Goal: Task Accomplishment & Management: Use online tool/utility

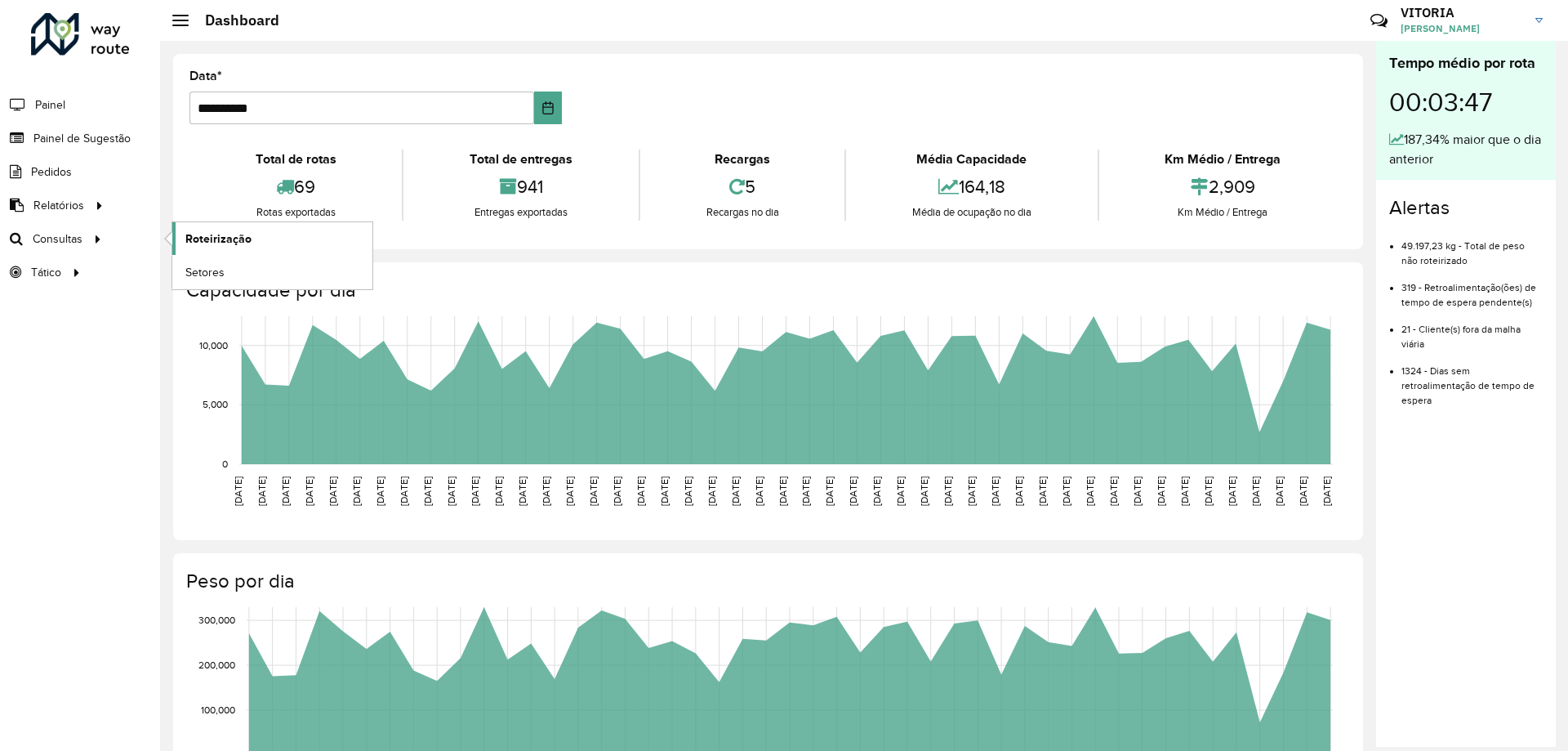
click at [232, 226] on link "Roteirização" at bounding box center [272, 239] width 200 height 33
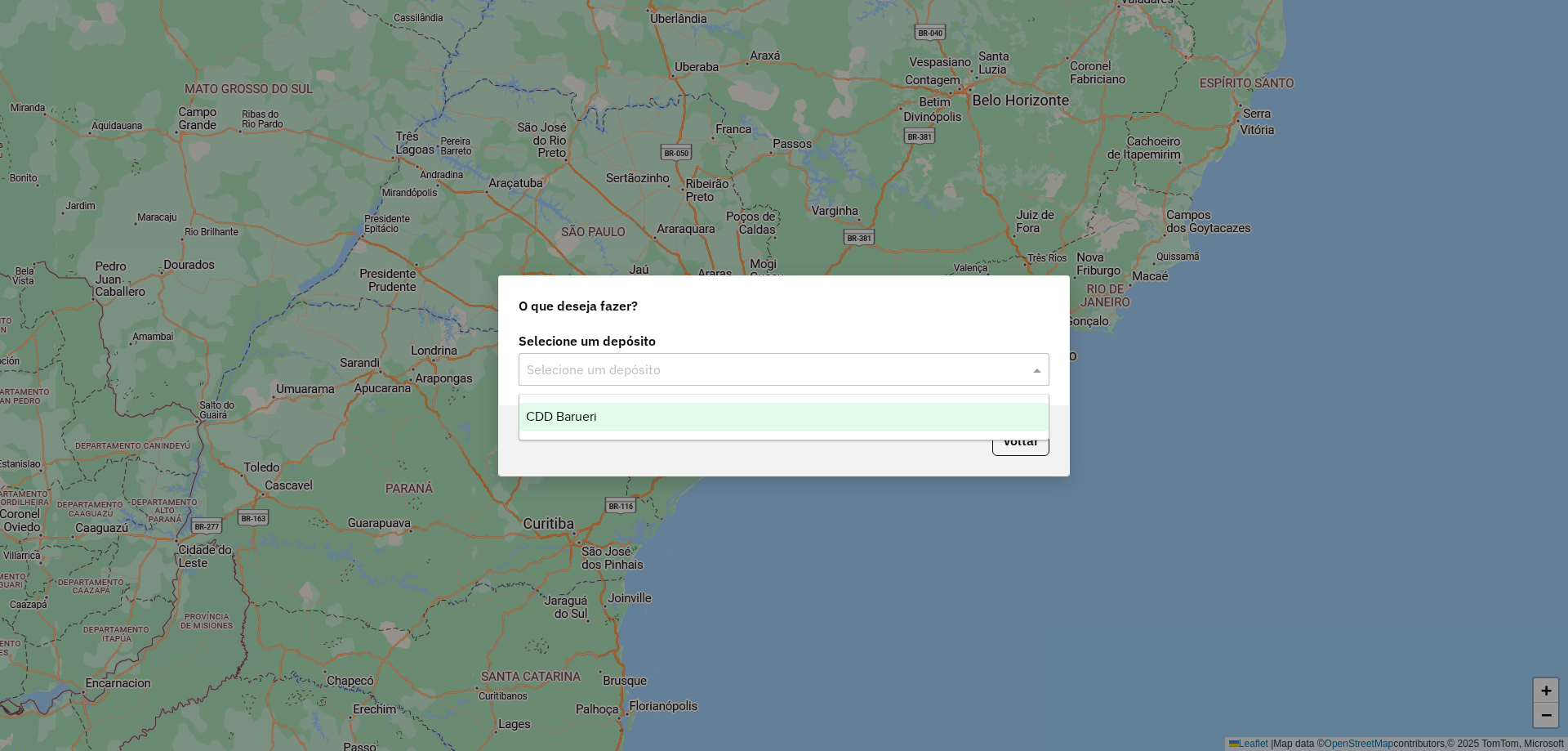
click at [791, 384] on div "Selecione um depósito" at bounding box center [784, 369] width 531 height 33
click at [697, 415] on div "CDD Barueri" at bounding box center [784, 416] width 529 height 28
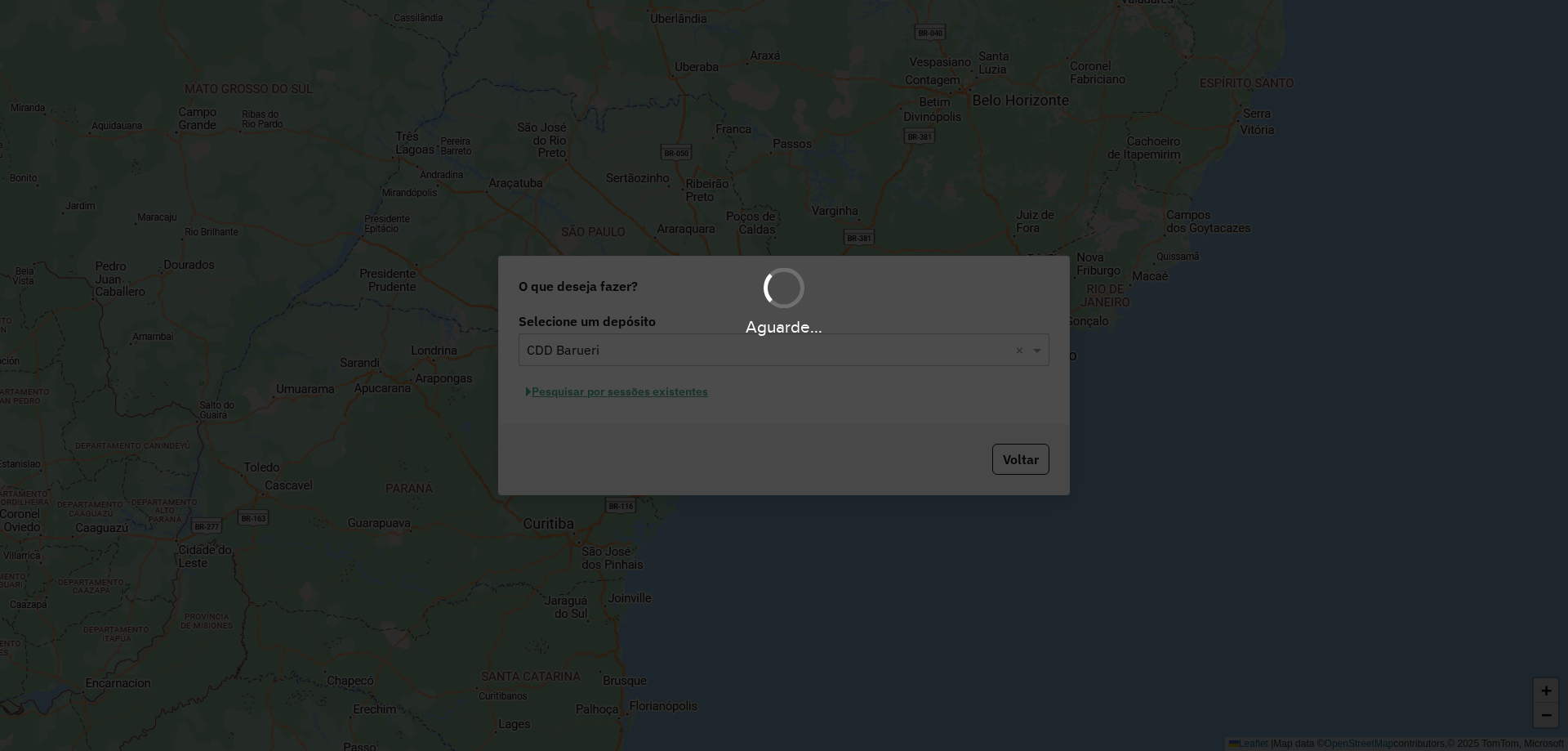
click at [671, 386] on div "Aguarde..." at bounding box center [784, 376] width 1568 height 751
click at [668, 388] on div "Aguarde..." at bounding box center [784, 376] width 1568 height 751
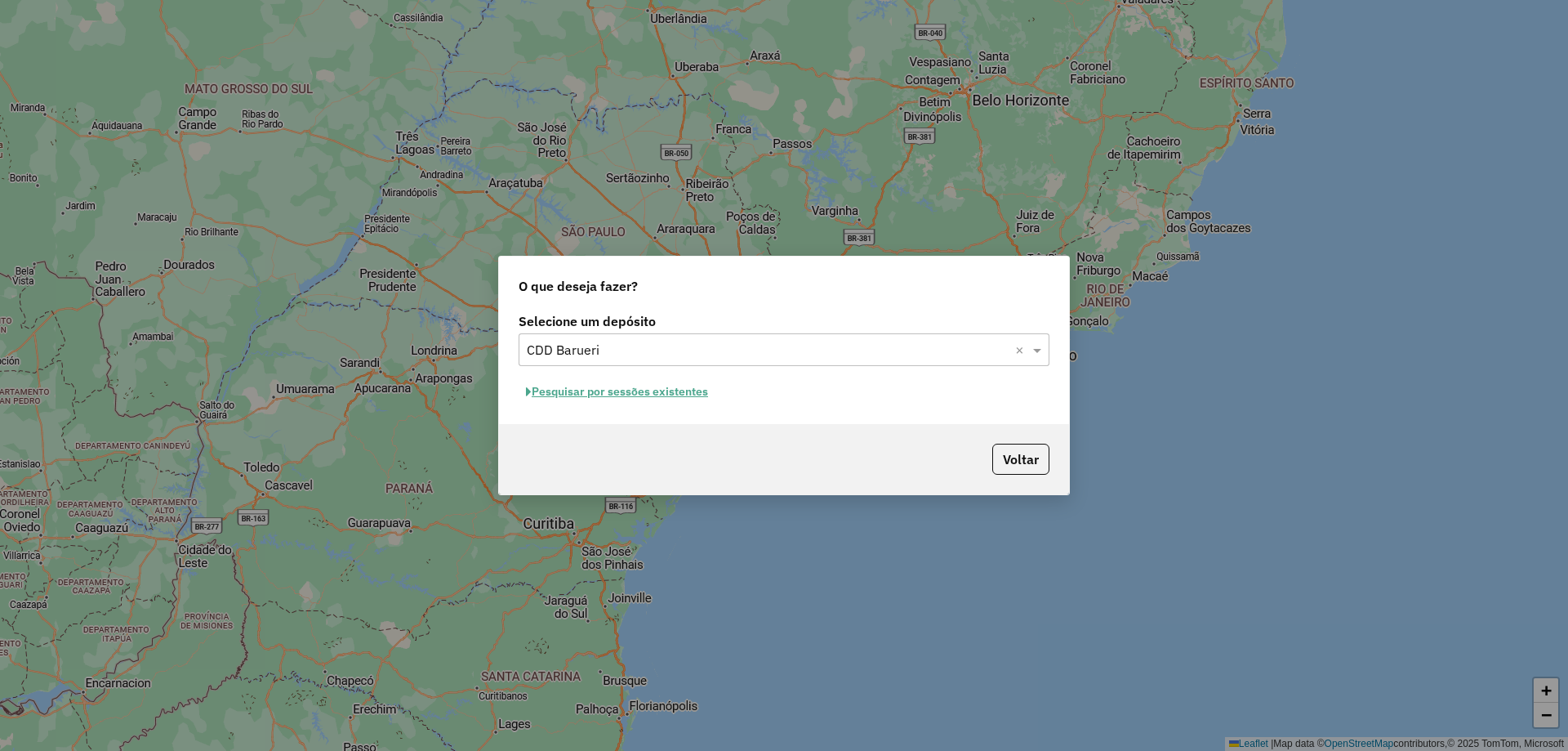
click at [668, 390] on button "Pesquisar por sessões existentes" at bounding box center [617, 391] width 197 height 25
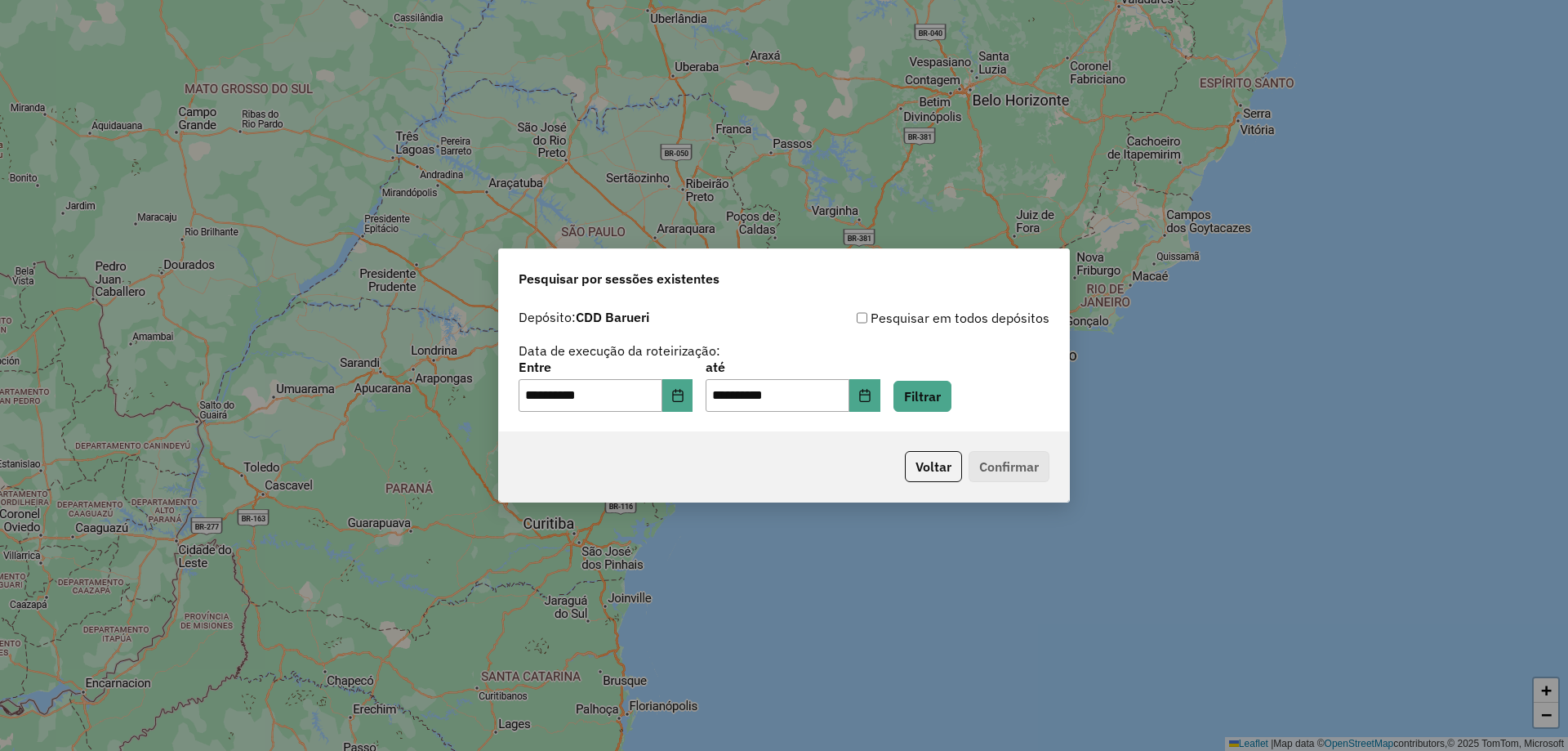
click at [915, 396] on div "**********" at bounding box center [784, 386] width 531 height 50
click at [930, 396] on button "Filtrar" at bounding box center [922, 396] width 58 height 31
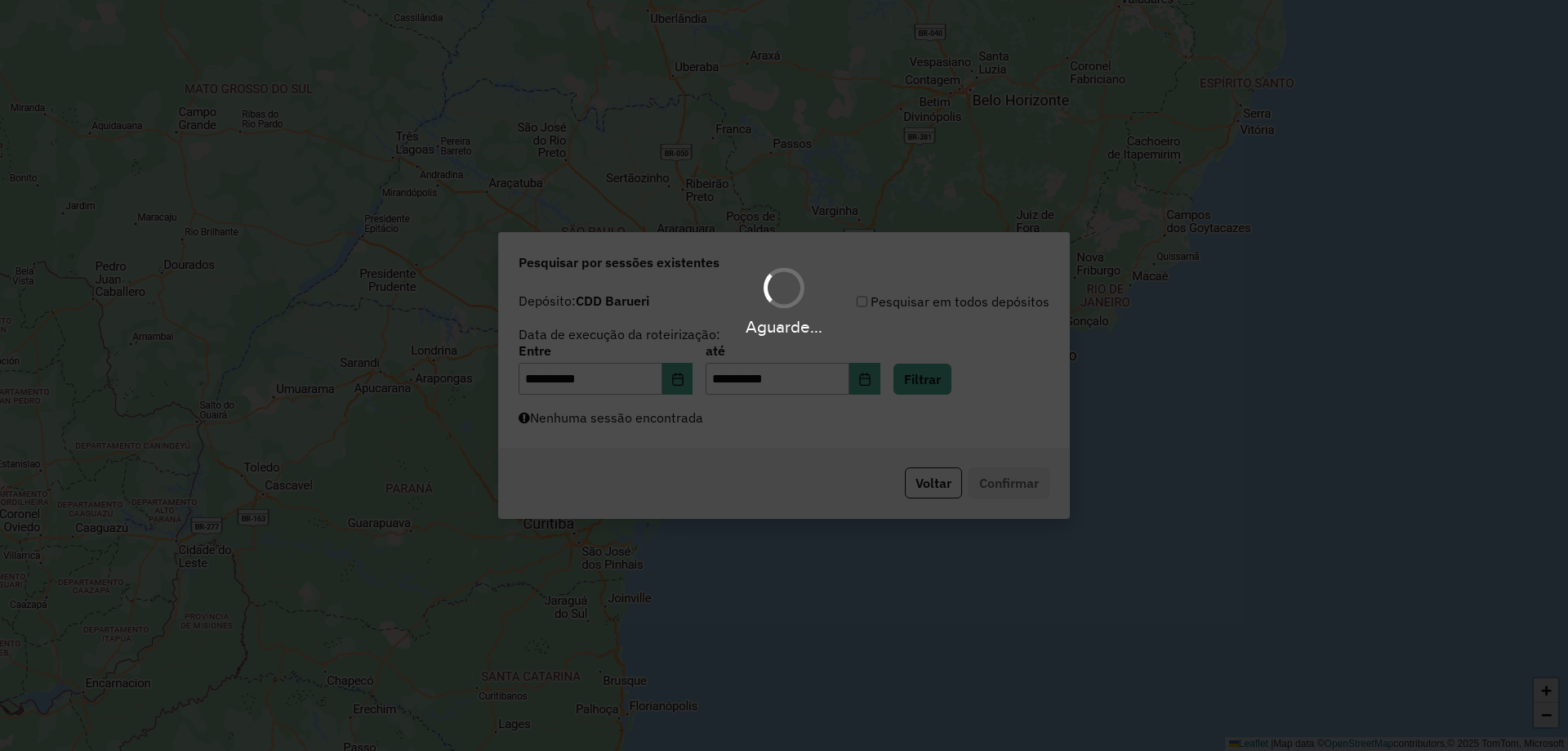
click at [751, 441] on div "Aguarde..." at bounding box center [784, 376] width 1568 height 751
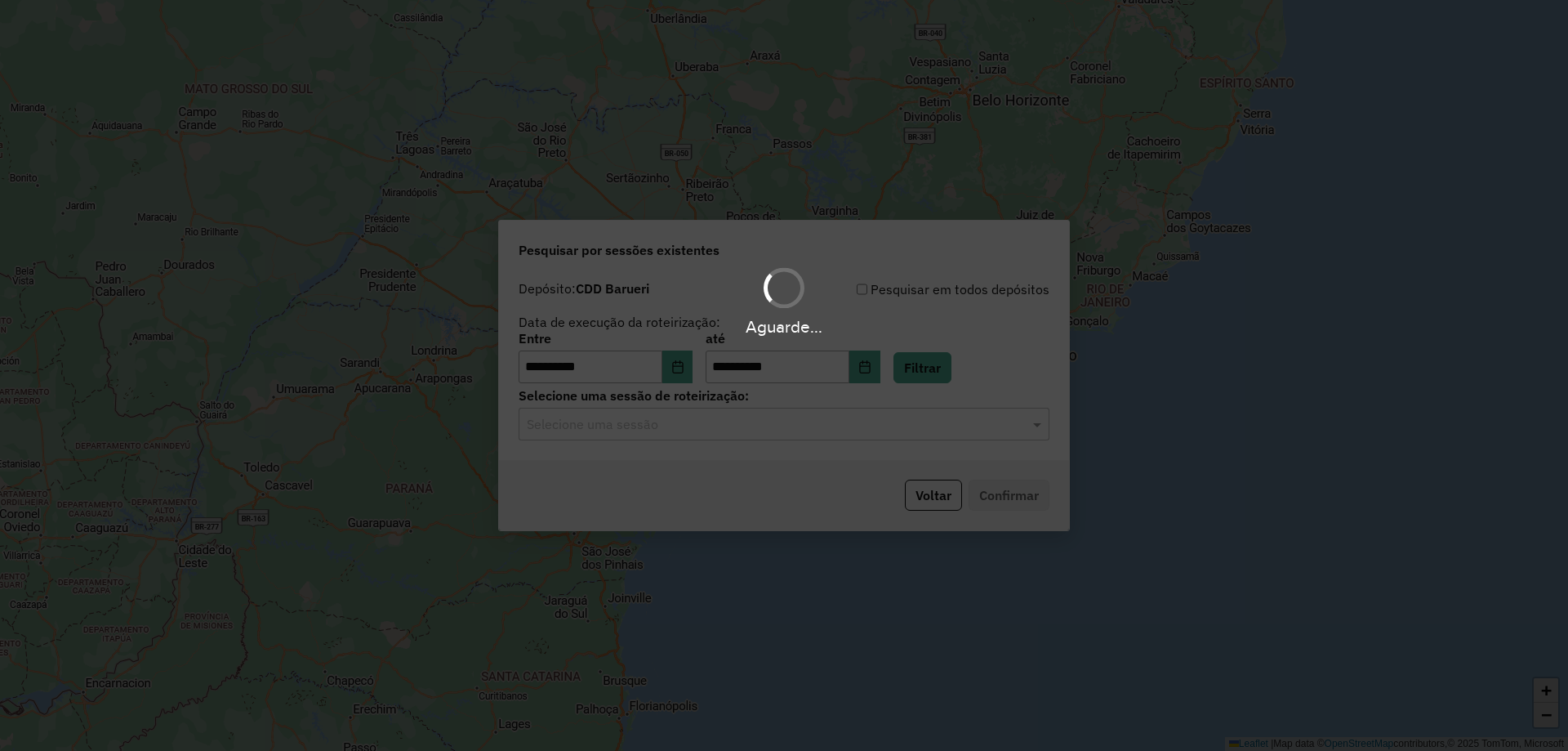
click at [749, 430] on div "Aguarde..." at bounding box center [784, 376] width 1568 height 751
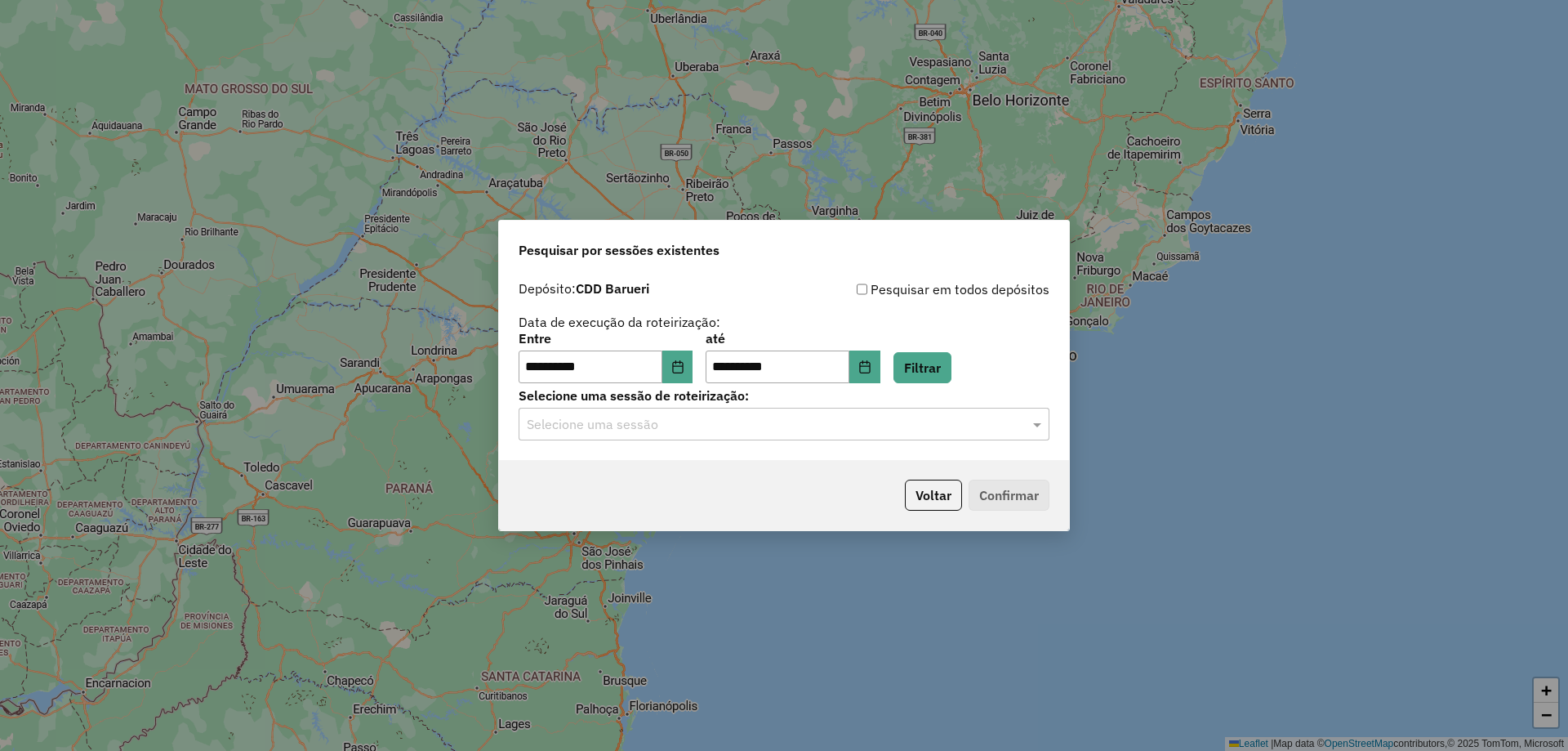
click at [718, 423] on input "text" at bounding box center [767, 425] width 482 height 20
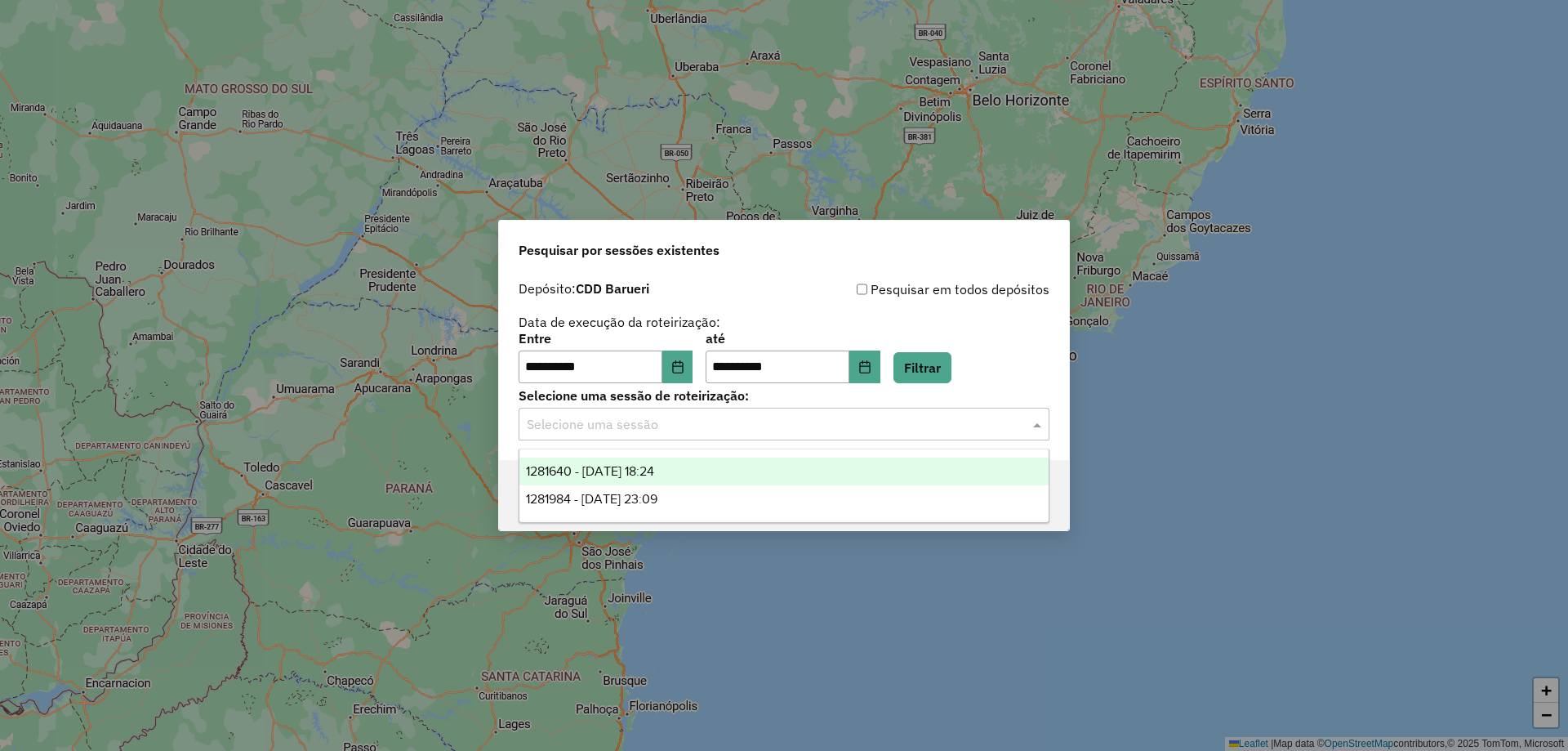
click at [692, 472] on div "1281640 - 24/09/2025 18:24" at bounding box center [784, 471] width 529 height 28
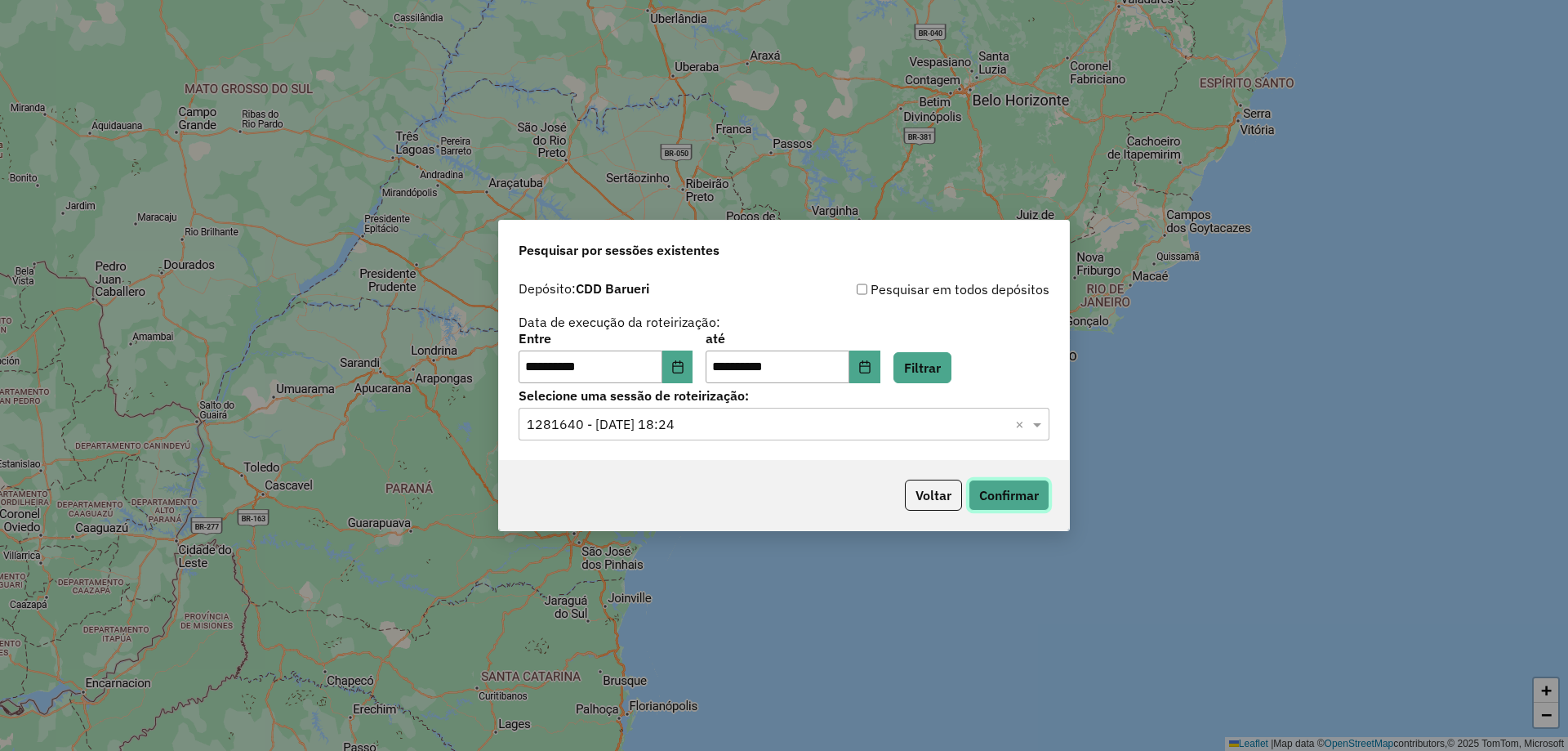
click at [1019, 495] on button "Confirmar" at bounding box center [1009, 495] width 81 height 31
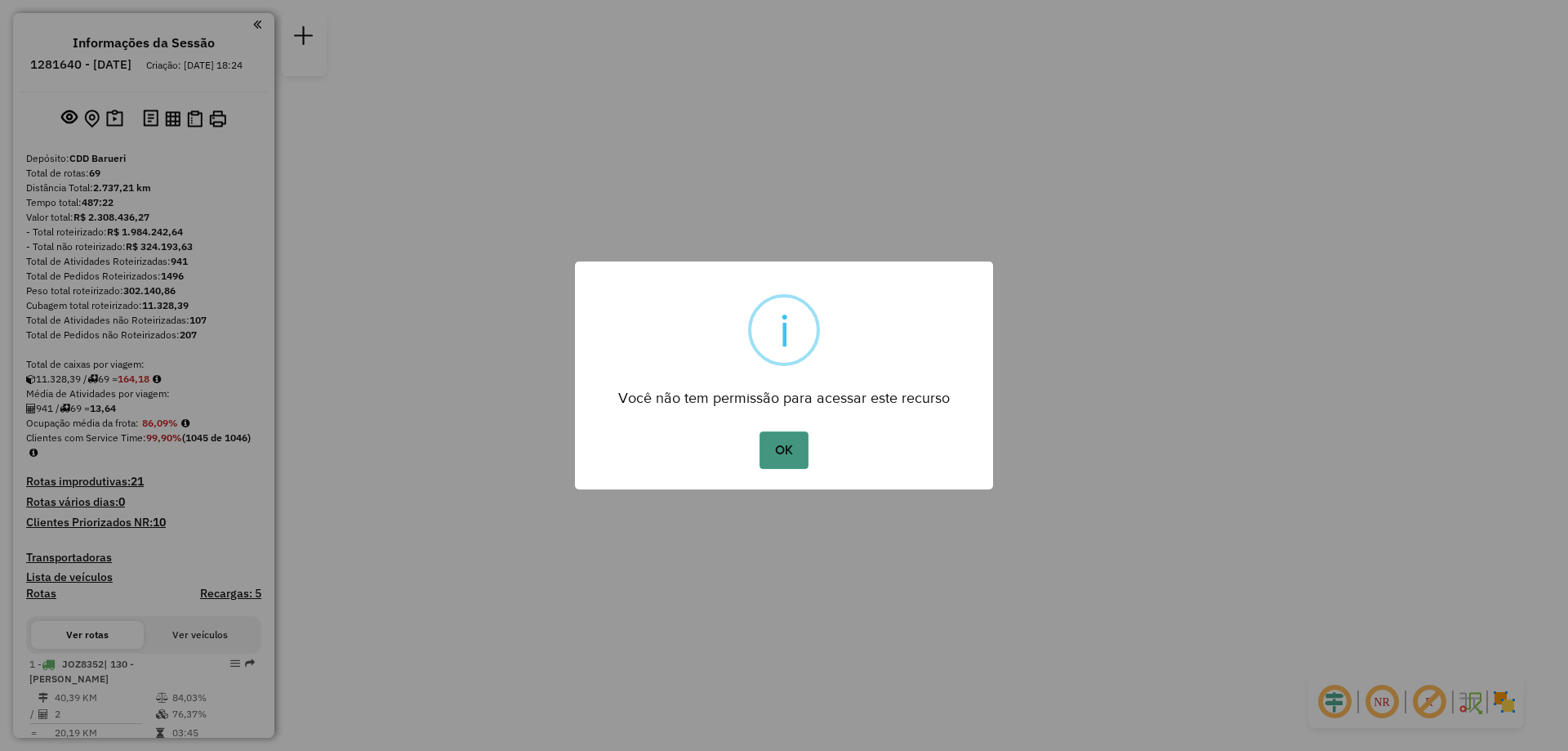
click at [794, 448] on button "OK" at bounding box center [783, 449] width 48 height 37
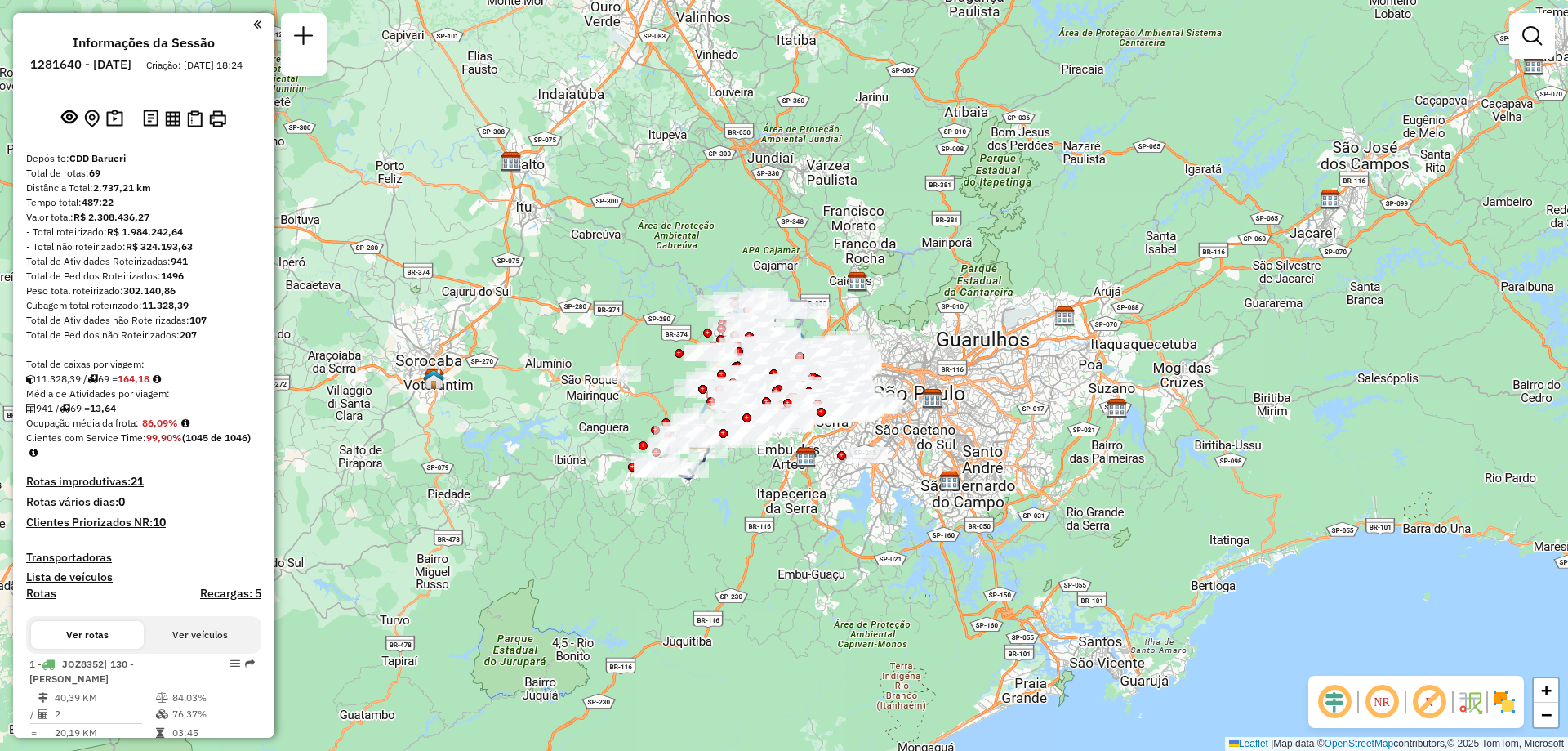
click at [1383, 702] on em at bounding box center [1381, 701] width 39 height 39
click at [1505, 694] on img at bounding box center [1504, 701] width 26 height 26
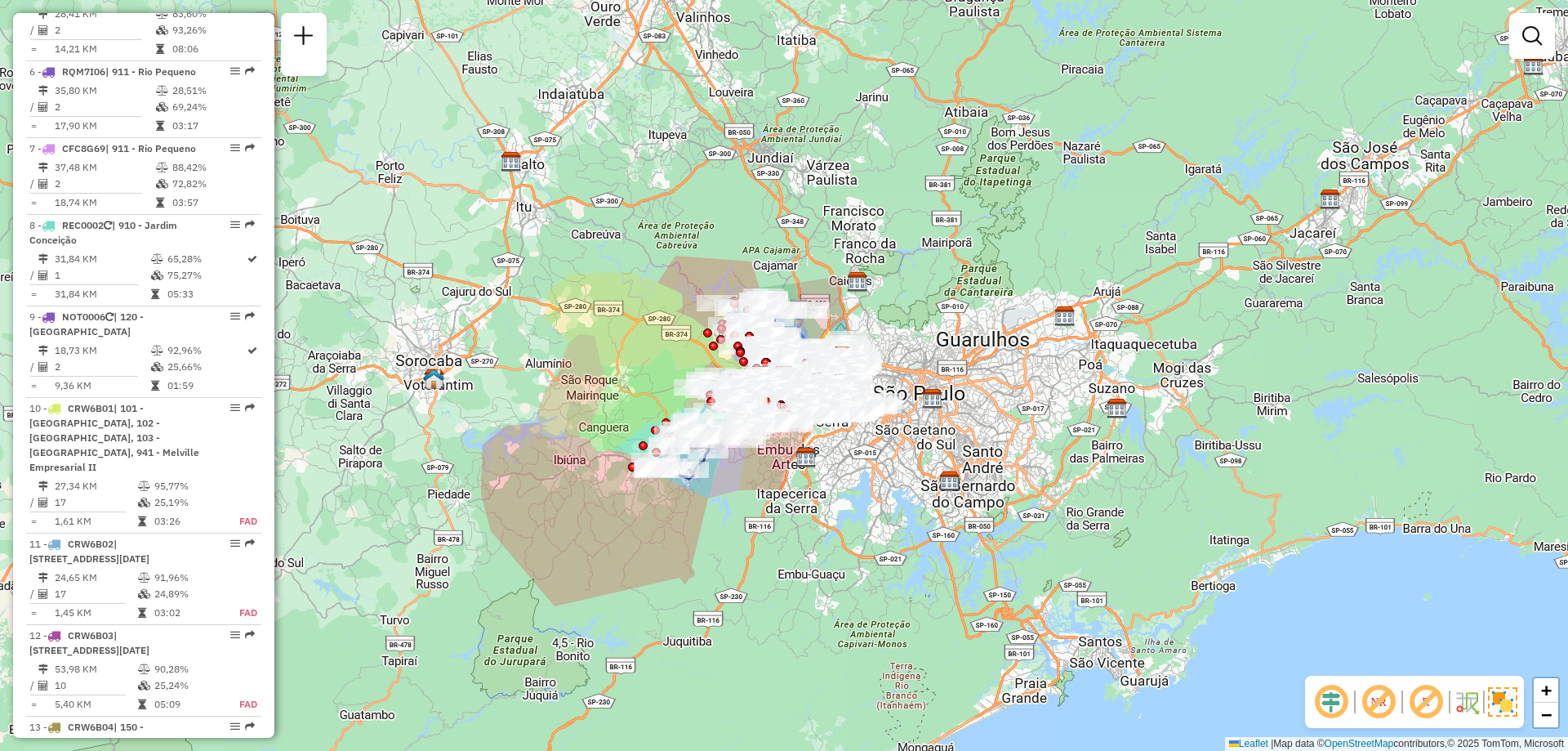
scroll to position [4883, 0]
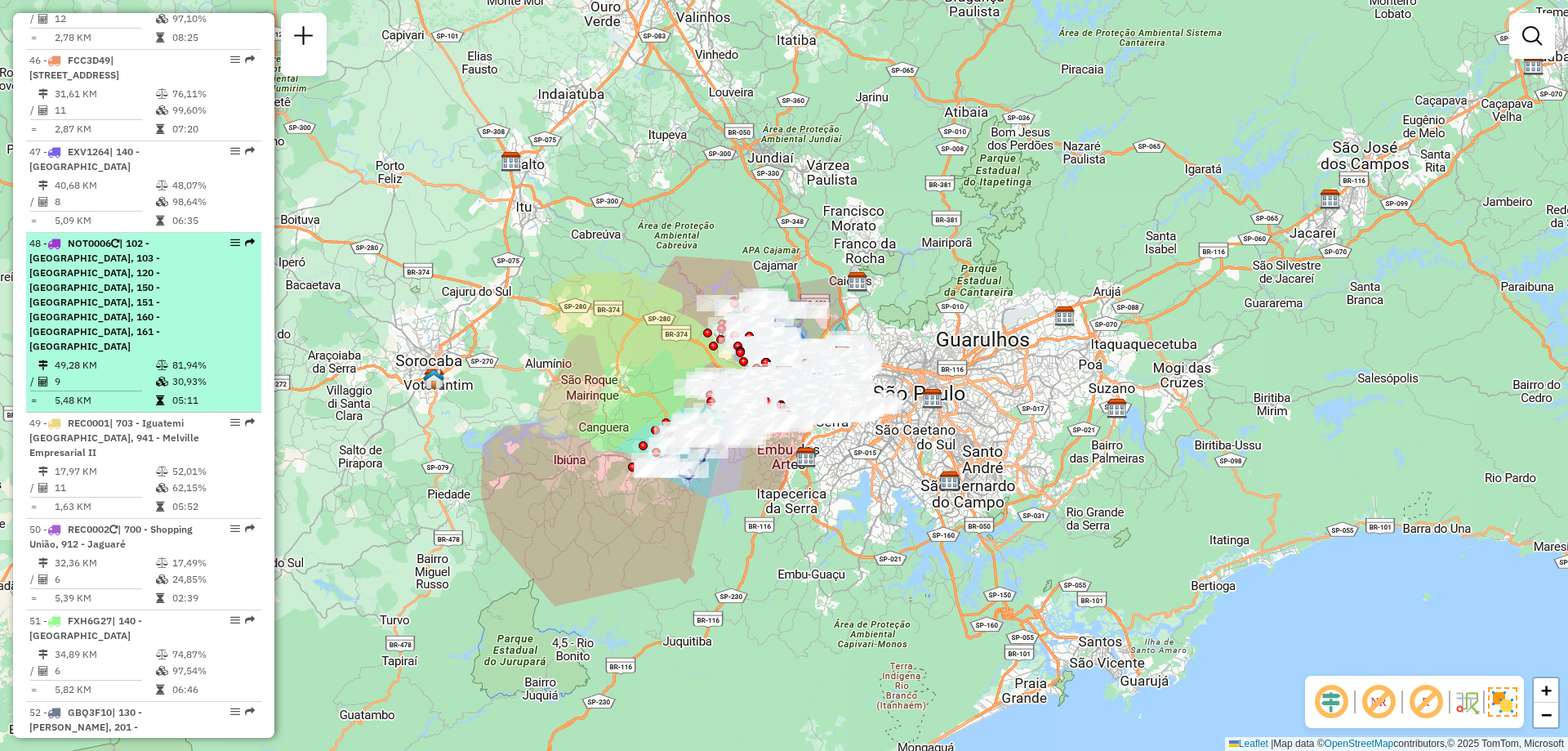
select select "**********"
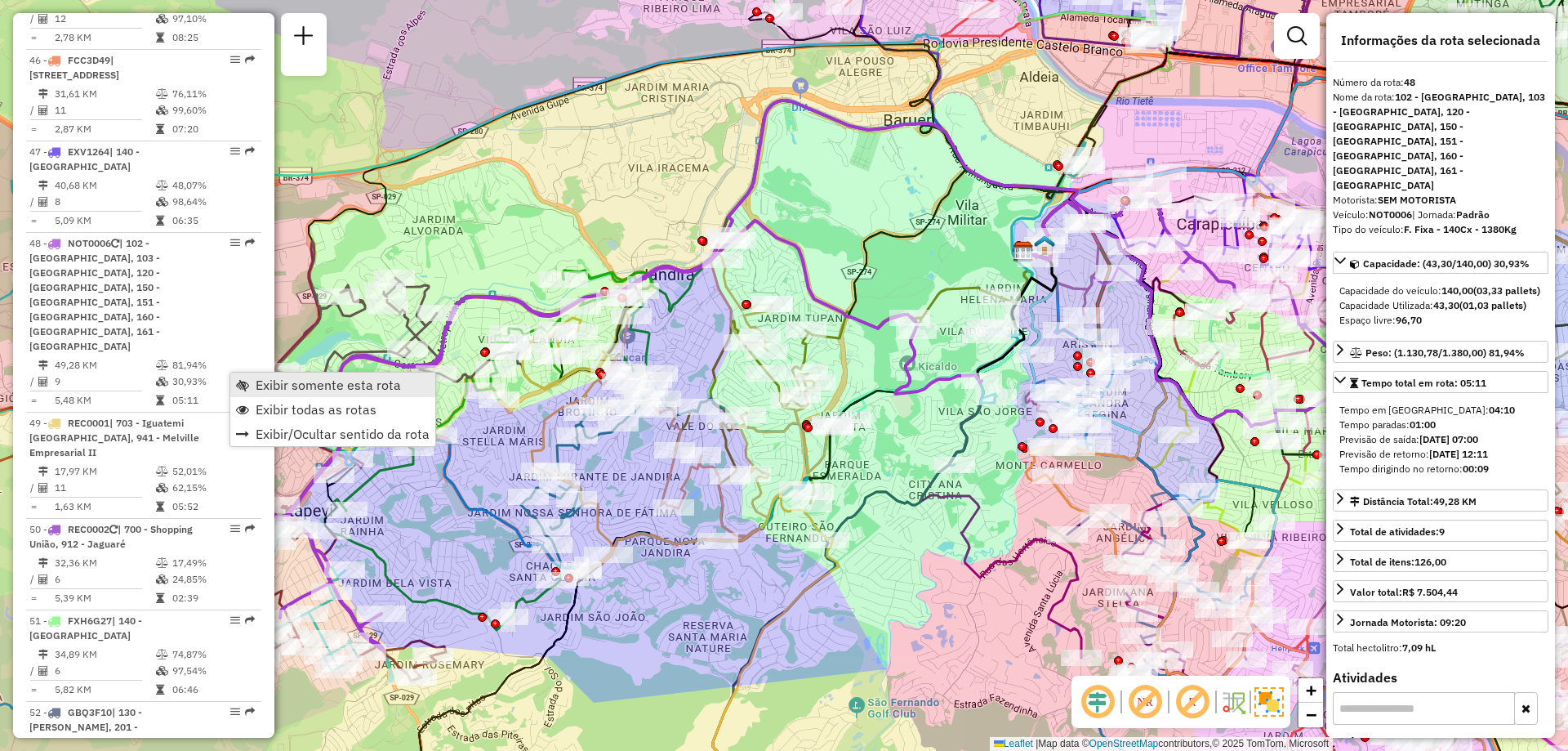
click at [279, 383] on span "Exibir somente esta rota" at bounding box center [327, 384] width 145 height 13
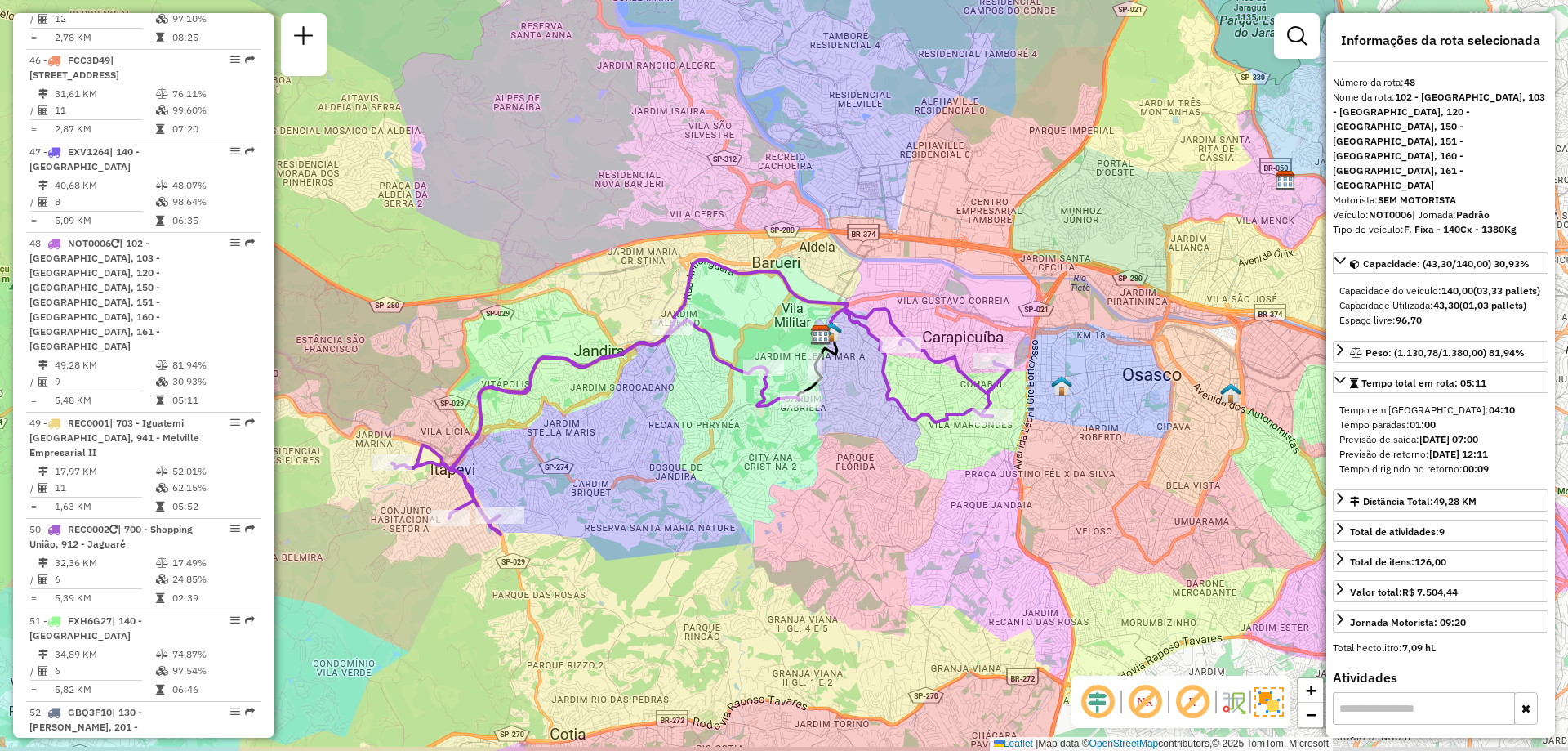
drag, startPoint x: 576, startPoint y: 430, endPoint x: 615, endPoint y: 408, distance: 44.8
click at [599, 425] on div "Janela de atendimento Grade de atendimento Capacidade Transportadoras Veículos …" at bounding box center [784, 376] width 1568 height 751
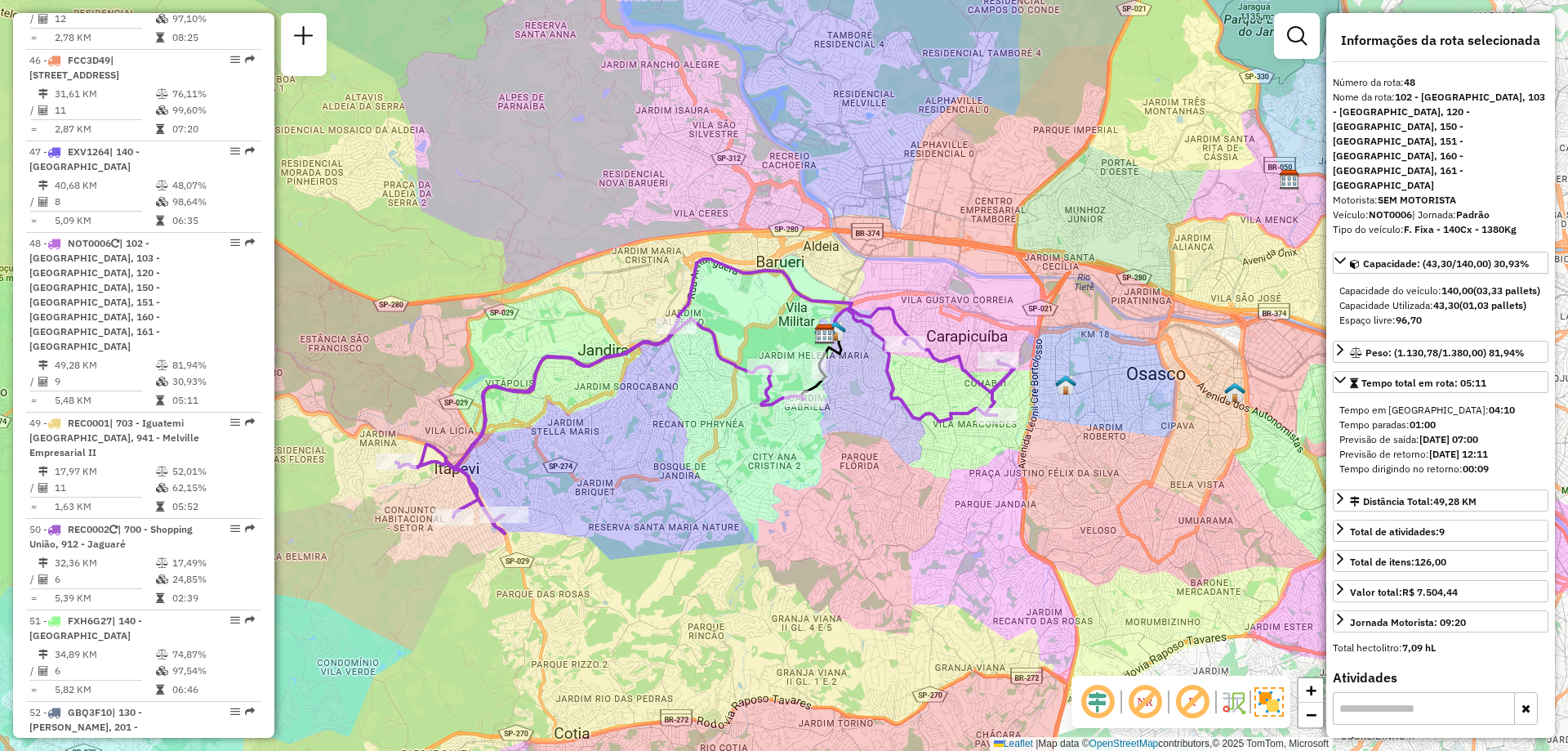
drag, startPoint x: 814, startPoint y: 521, endPoint x: 833, endPoint y: 515, distance: 19.9
click at [833, 515] on div "Janela de atendimento Grade de atendimento Capacidade Transportadoras Veículos …" at bounding box center [784, 376] width 1568 height 751
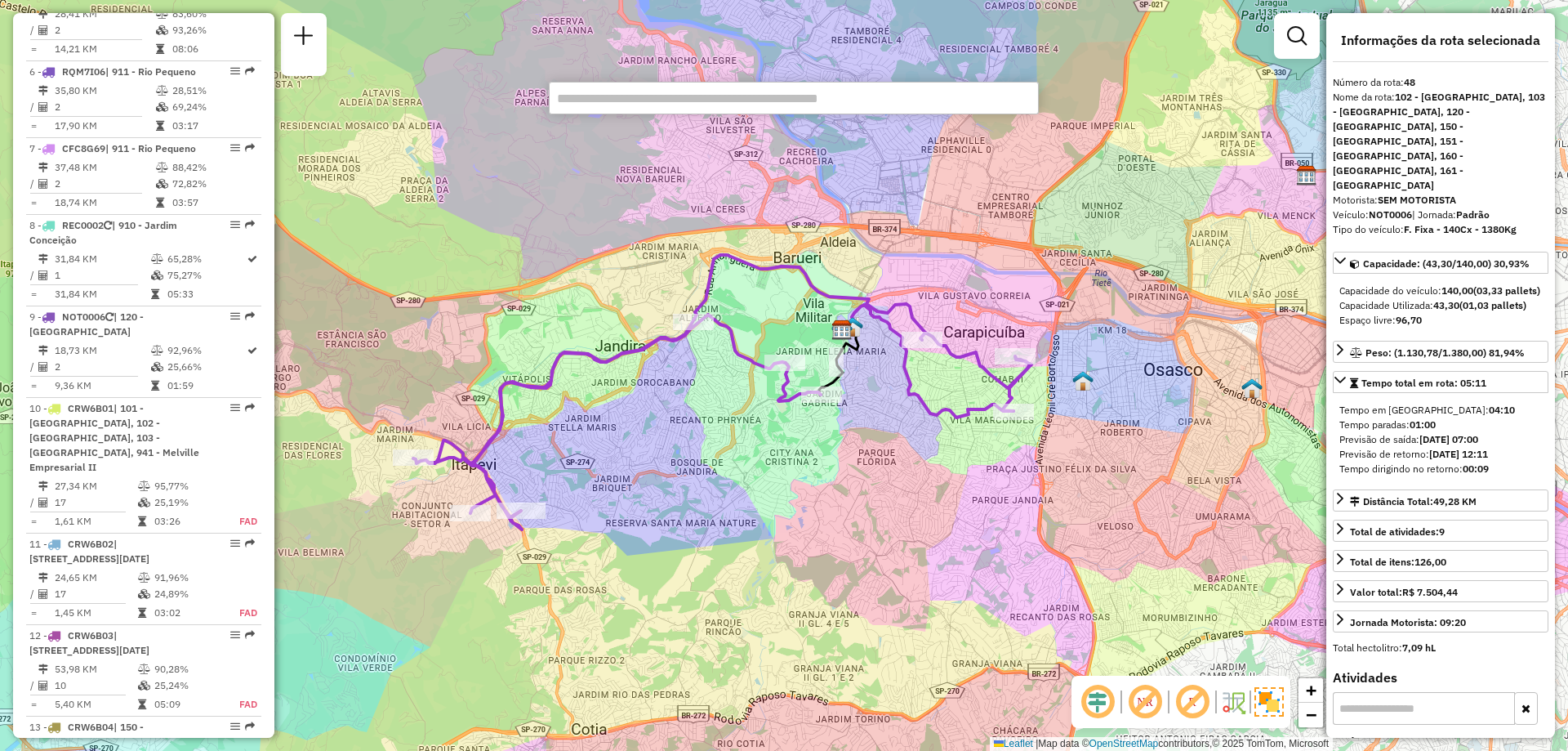
scroll to position [6799, 0]
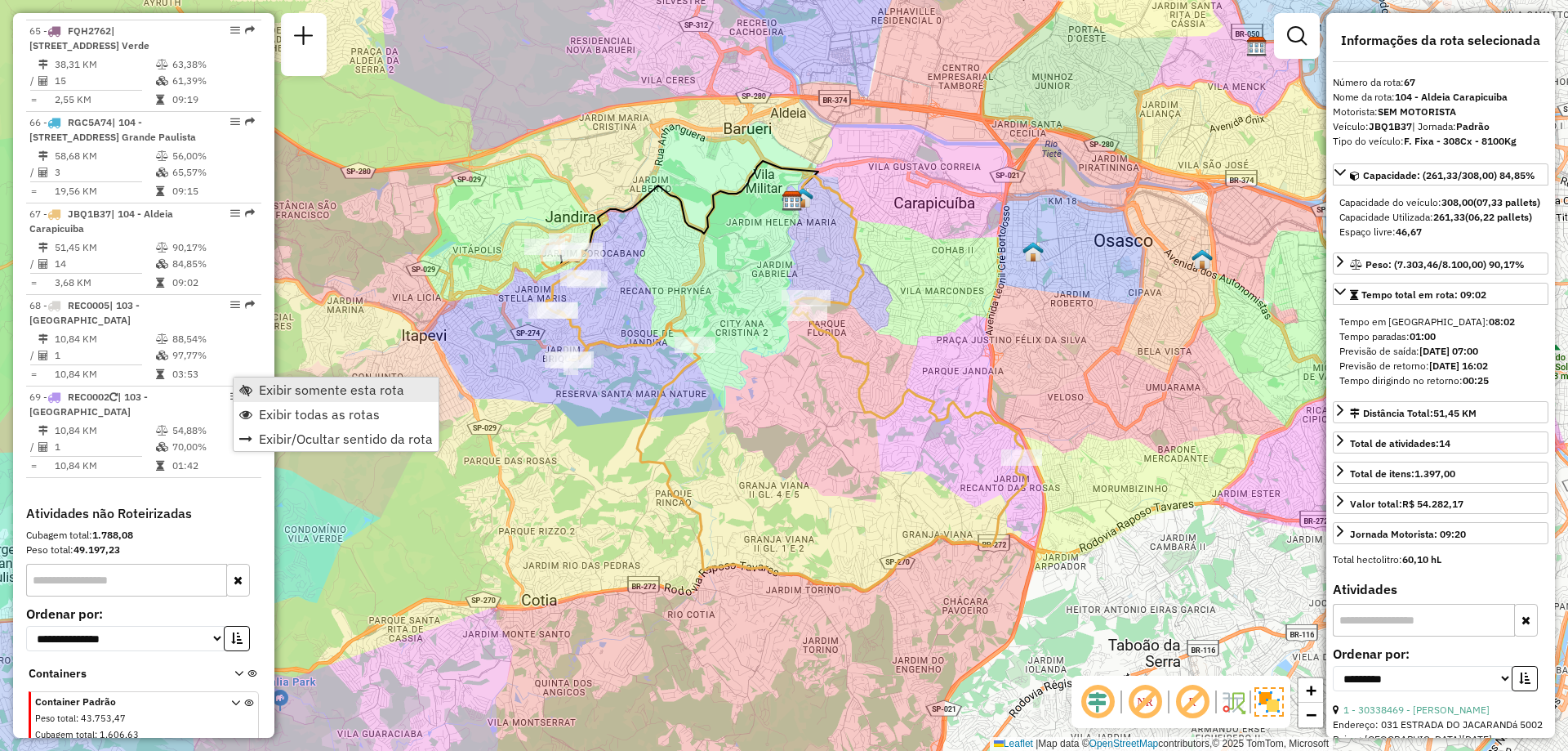
click at [241, 386] on span "Exibir somente esta rota" at bounding box center [245, 389] width 13 height 13
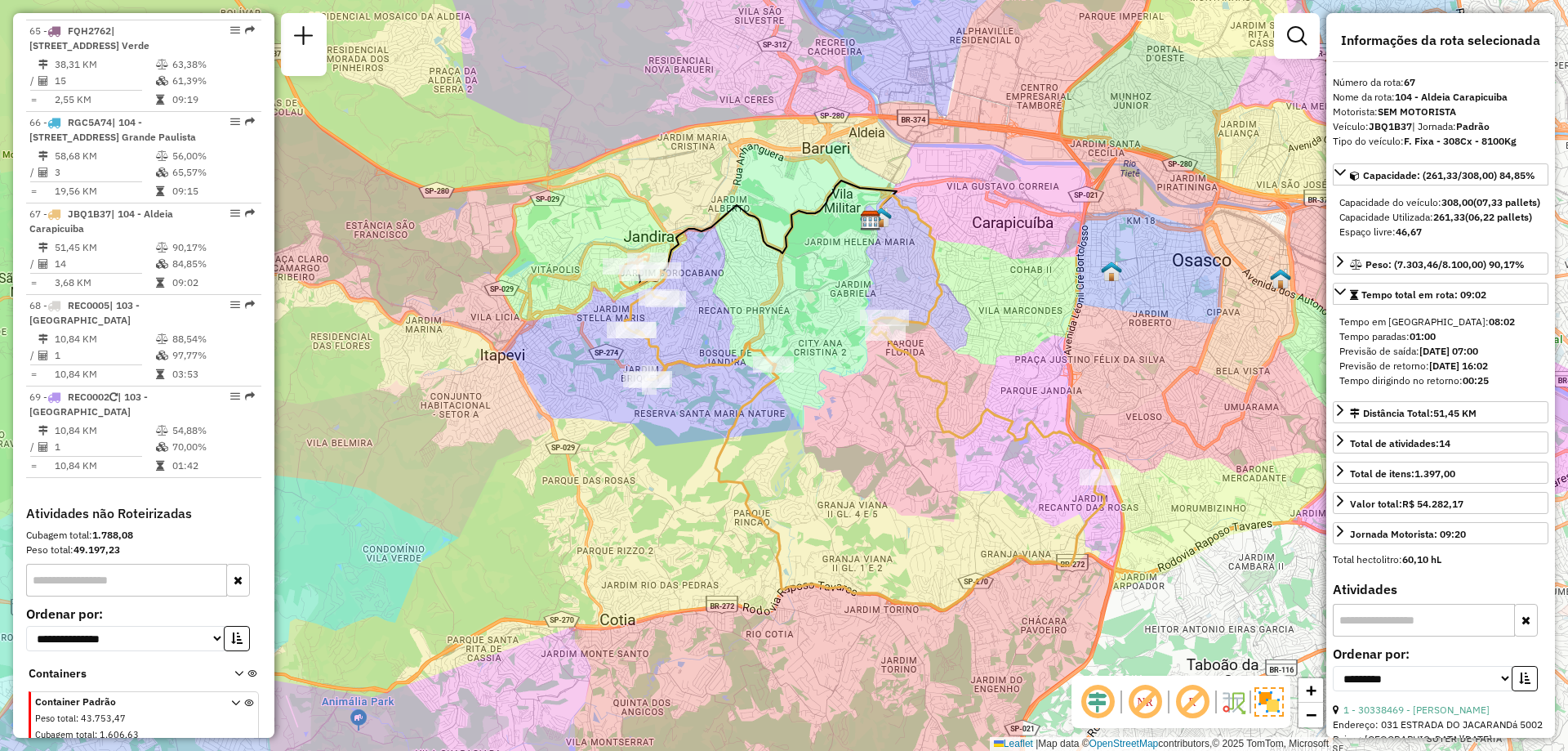
drag, startPoint x: 915, startPoint y: 517, endPoint x: 993, endPoint y: 537, distance: 80.5
click at [993, 537] on div "Janela de atendimento Grade de atendimento Capacidade Transportadoras Veículos …" at bounding box center [784, 376] width 1568 height 751
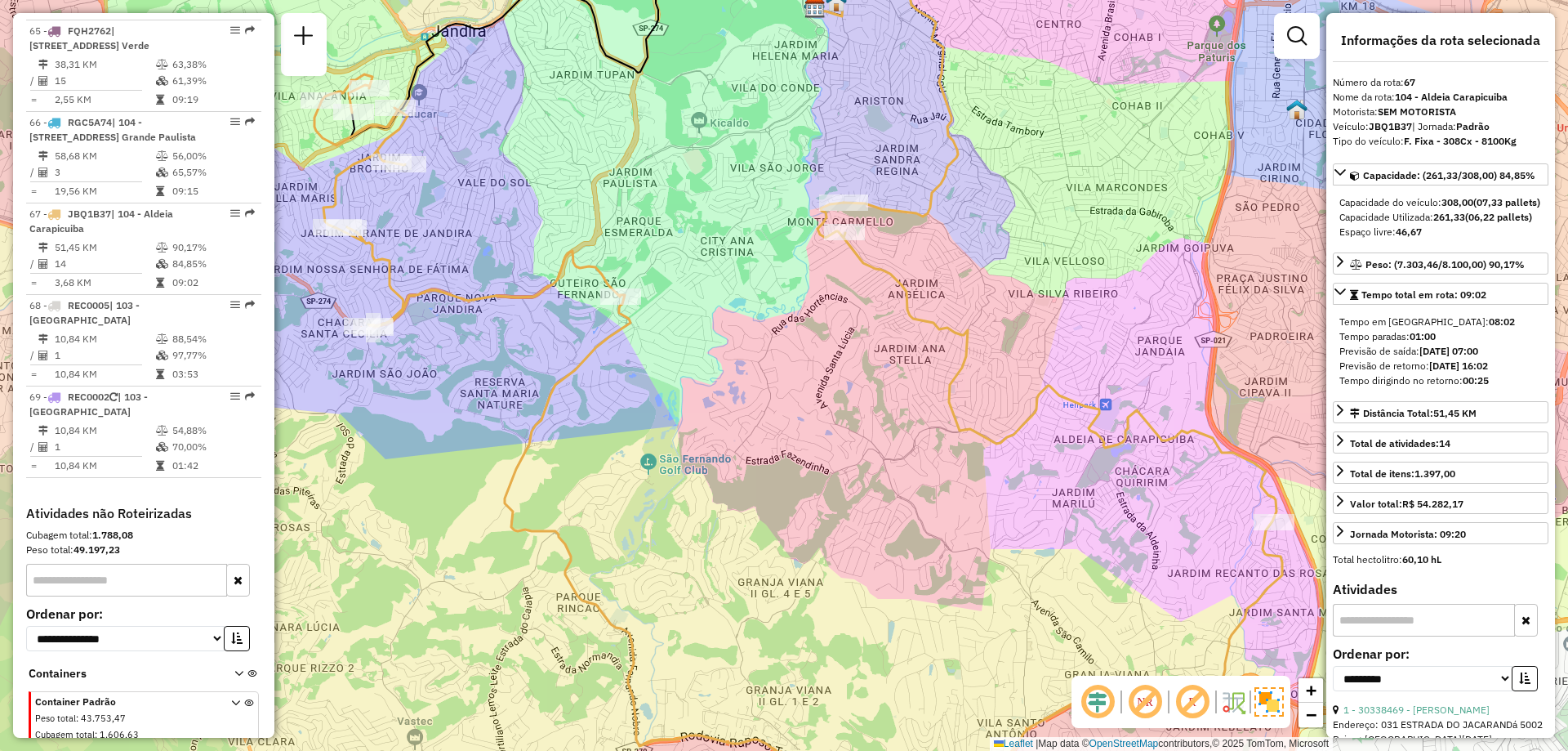
drag, startPoint x: 916, startPoint y: 477, endPoint x: 930, endPoint y: 564, distance: 88.1
click at [930, 564] on div "Janela de atendimento Grade de atendimento Capacidade Transportadoras Veículos …" at bounding box center [784, 376] width 1568 height 751
